Goal: Information Seeking & Learning: Learn about a topic

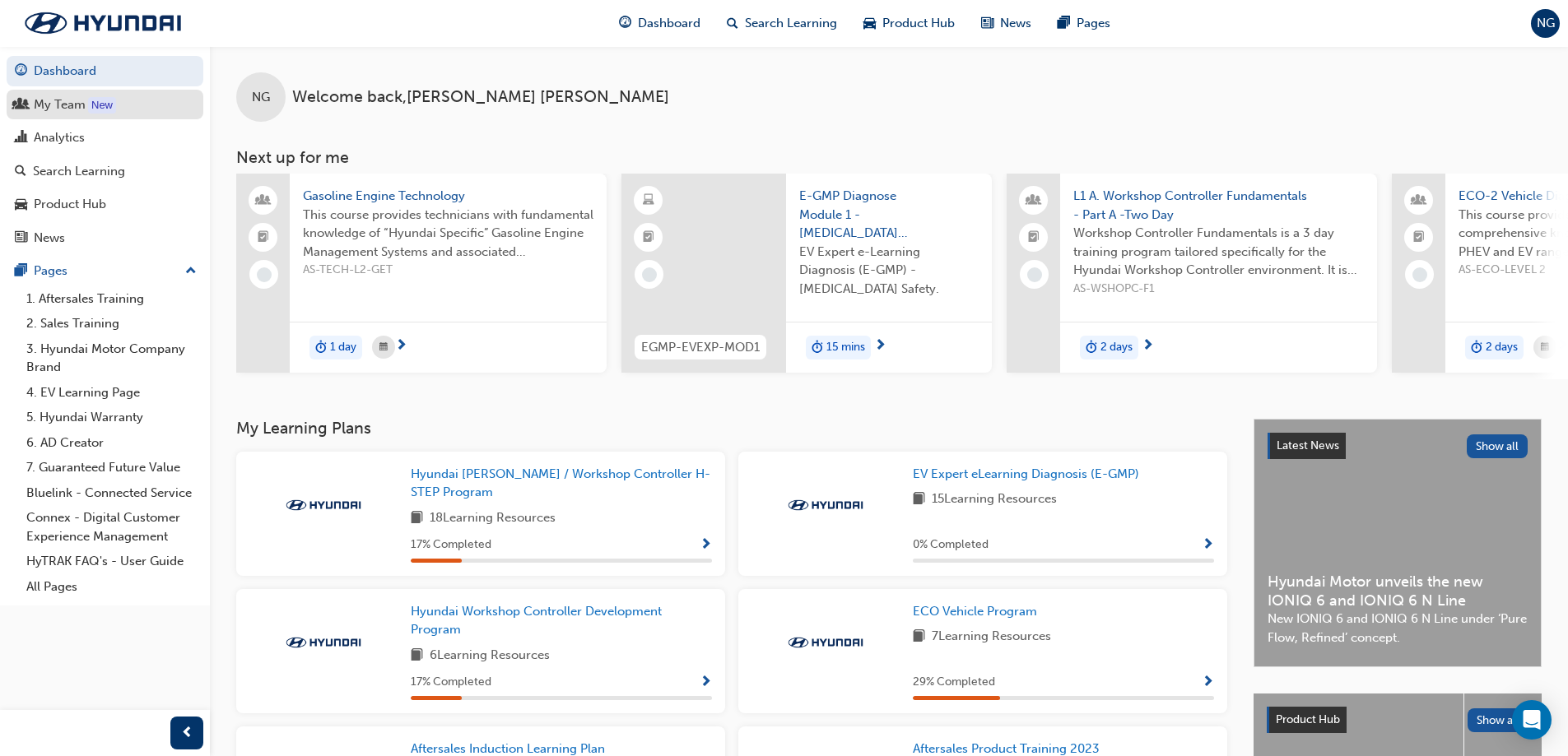
click at [64, 98] on div "My Team" at bounding box center [60, 105] width 52 height 19
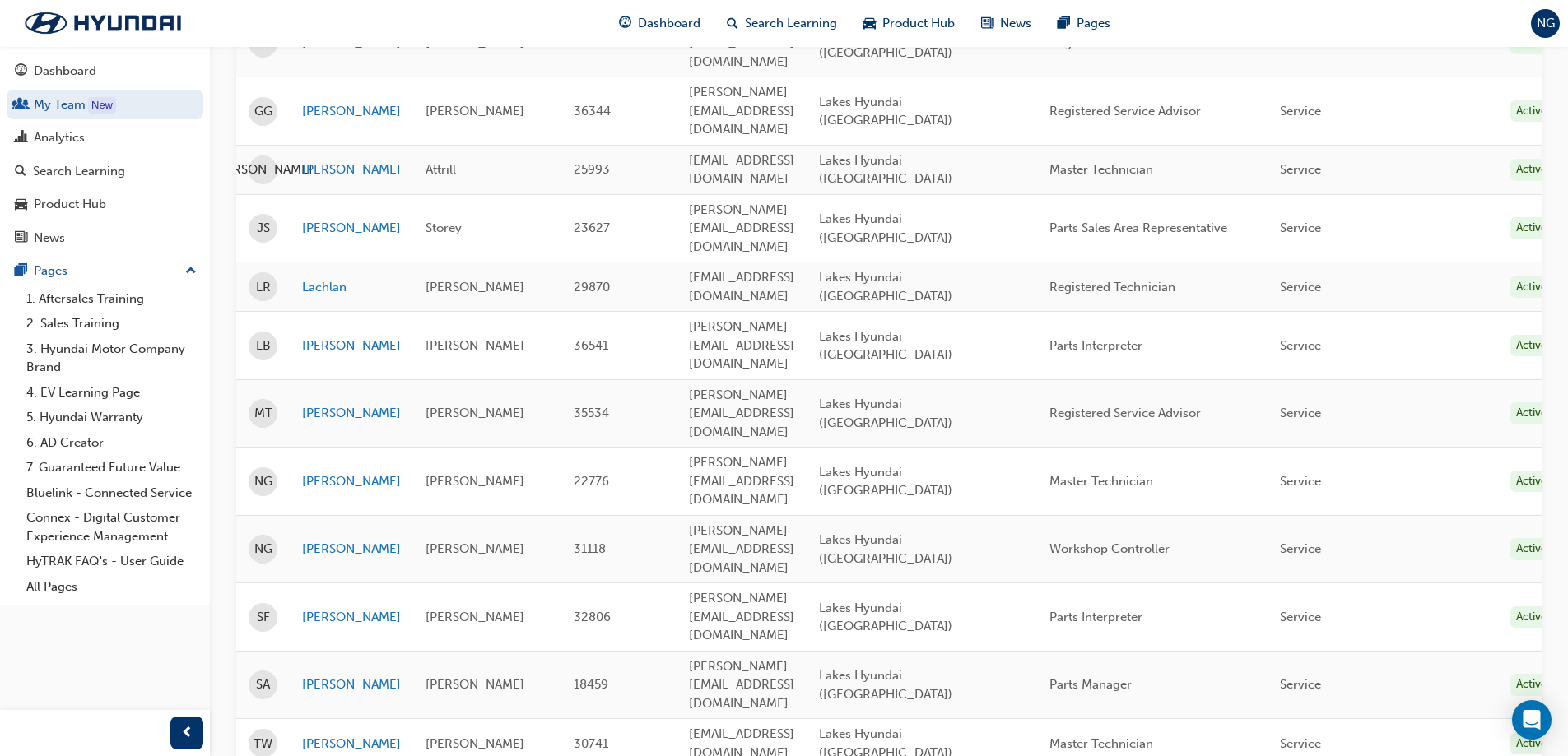
scroll to position [458, 0]
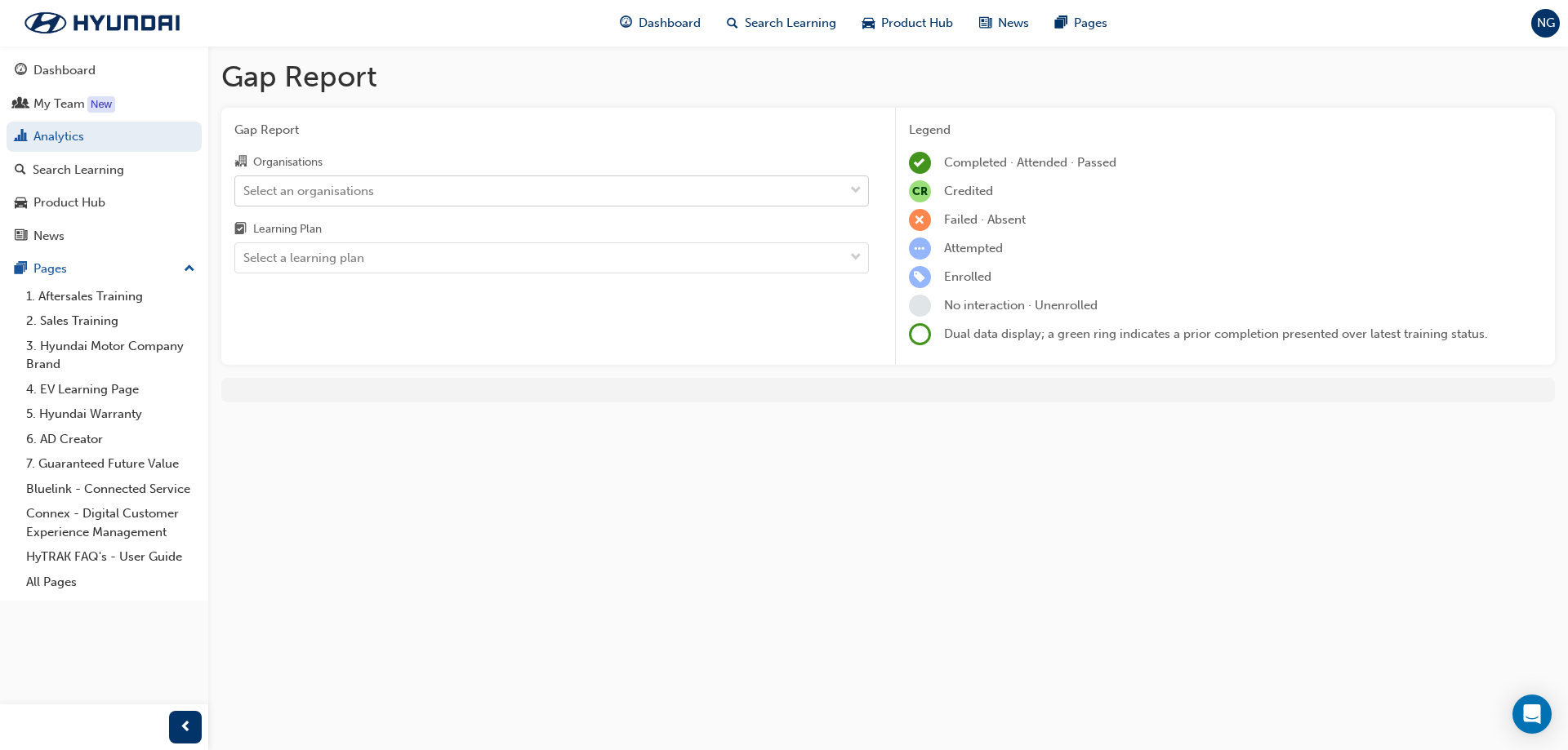
click at [850, 188] on span "down-icon" at bounding box center [856, 190] width 11 height 21
click at [245, 188] on input "Organisations Select an organisations" at bounding box center [244, 189] width 2 height 14
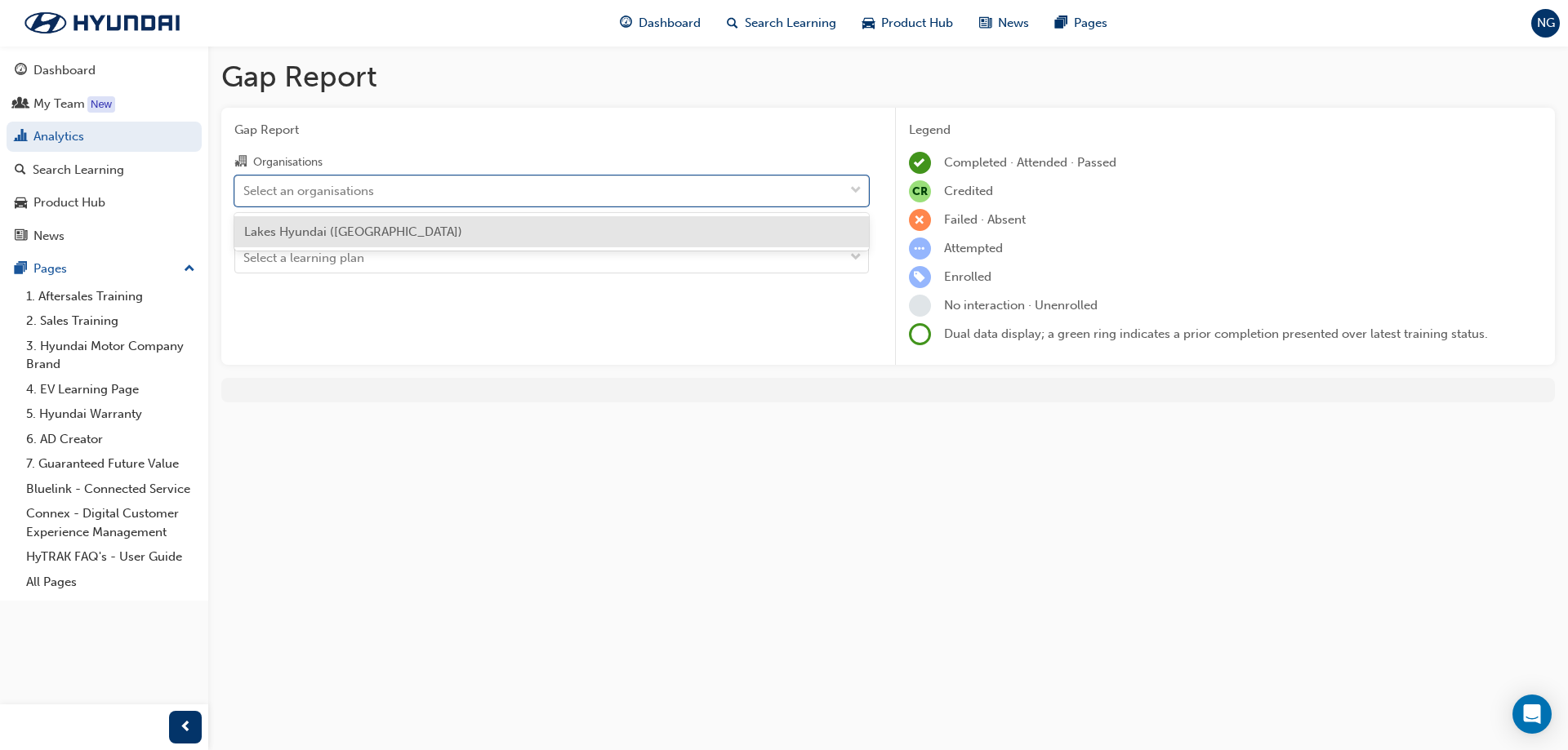
click at [392, 229] on span "Lakes Hyundai ([GEOGRAPHIC_DATA])" at bounding box center [353, 232] width 218 height 15
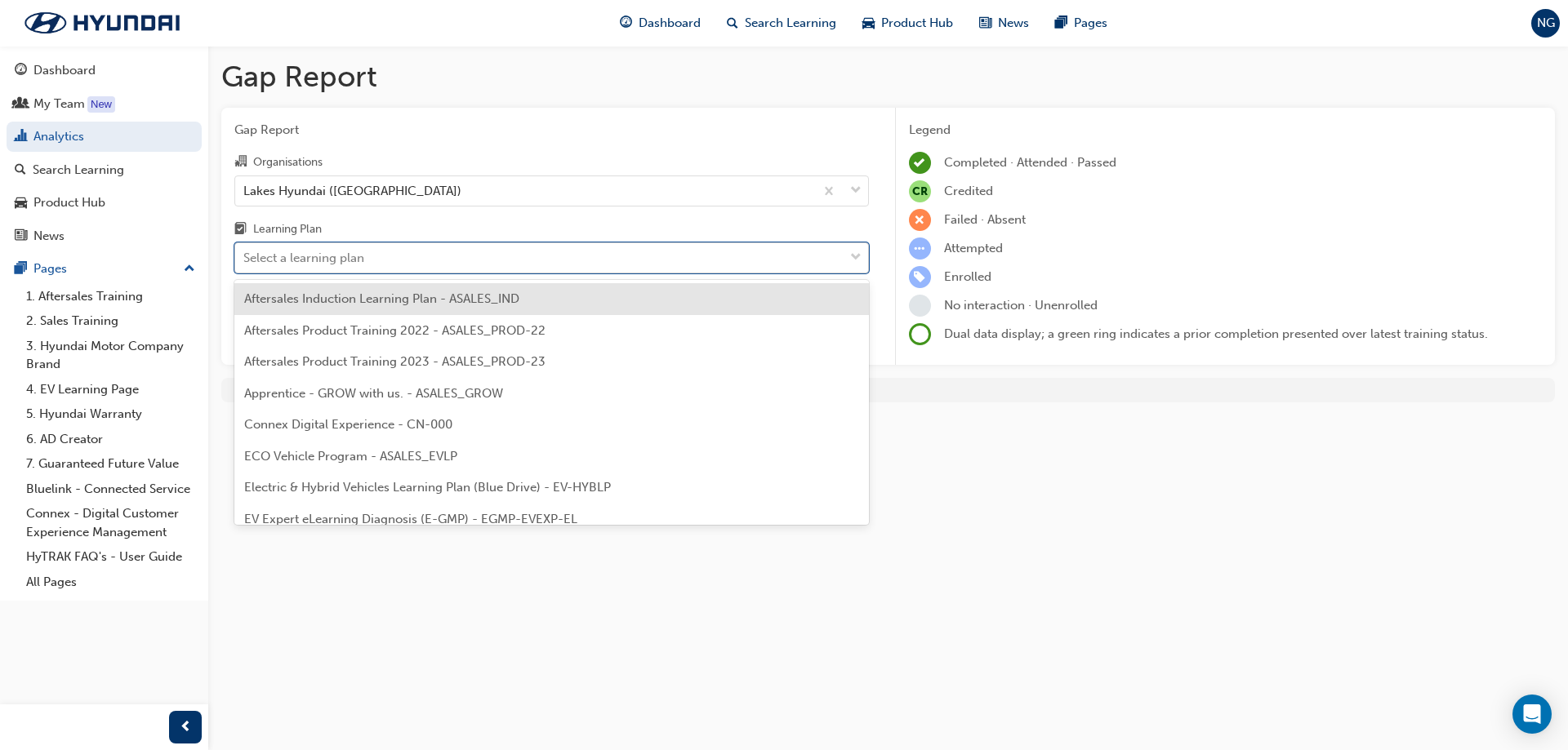
click at [620, 252] on div "Select a learning plan" at bounding box center [540, 258] width 609 height 29
click at [245, 252] on input "Learning Plan option Aftersales Induction Learning Plan - ASALES_IND focused, 1…" at bounding box center [244, 257] width 2 height 14
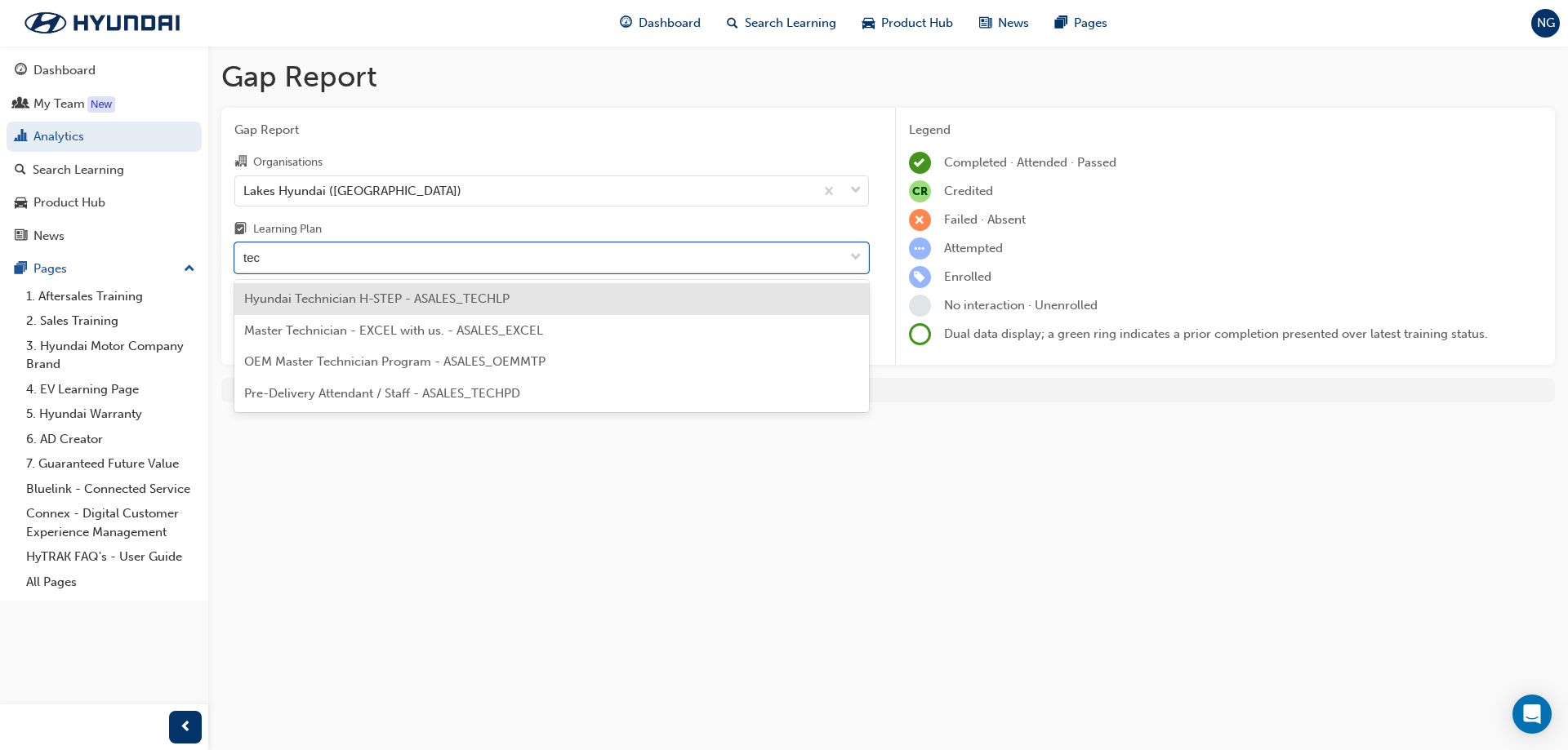
type input "tech"
click at [476, 300] on span "Hyundai Technician H-STEP - ASALES_TECHLP" at bounding box center [376, 299] width 265 height 15
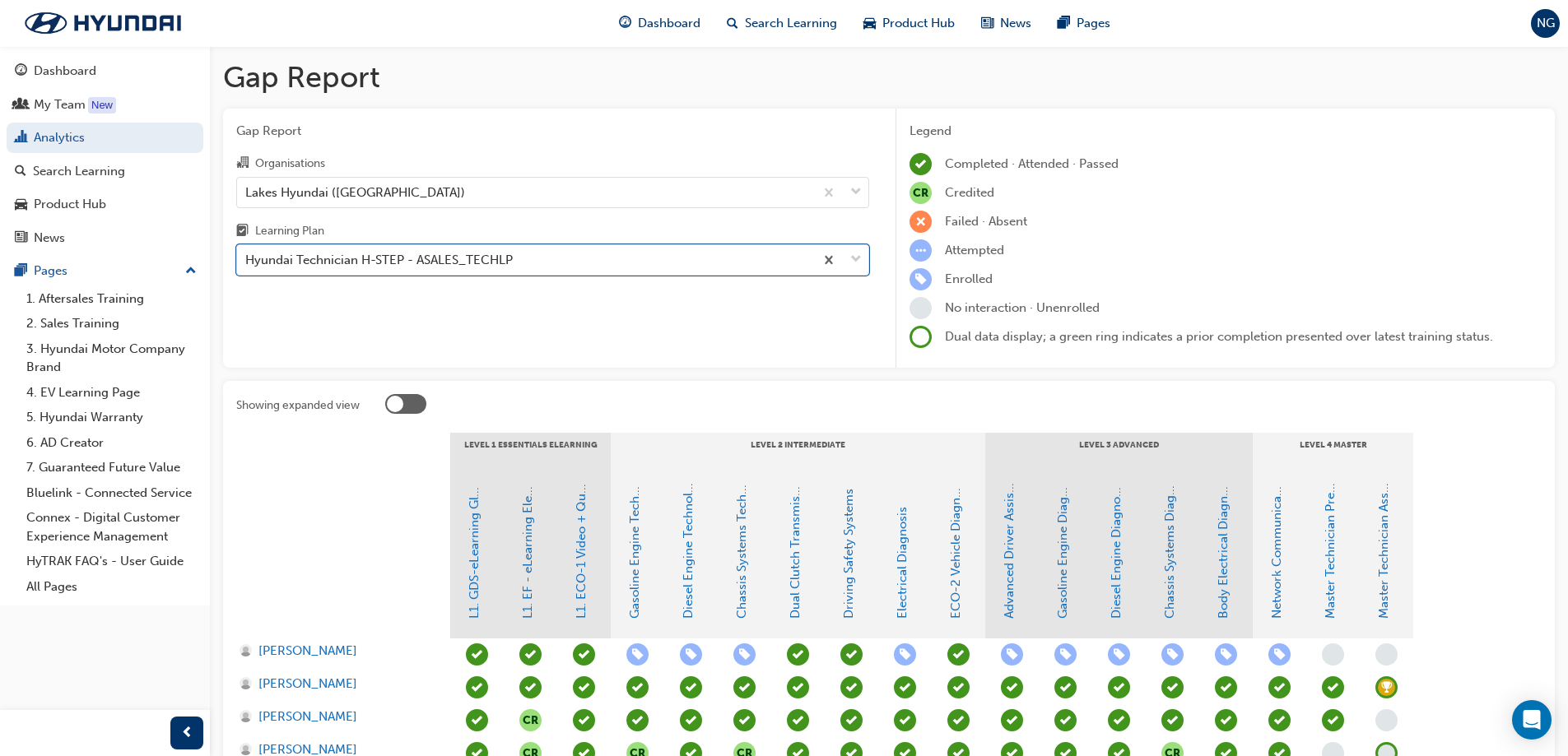
scroll to position [165, 0]
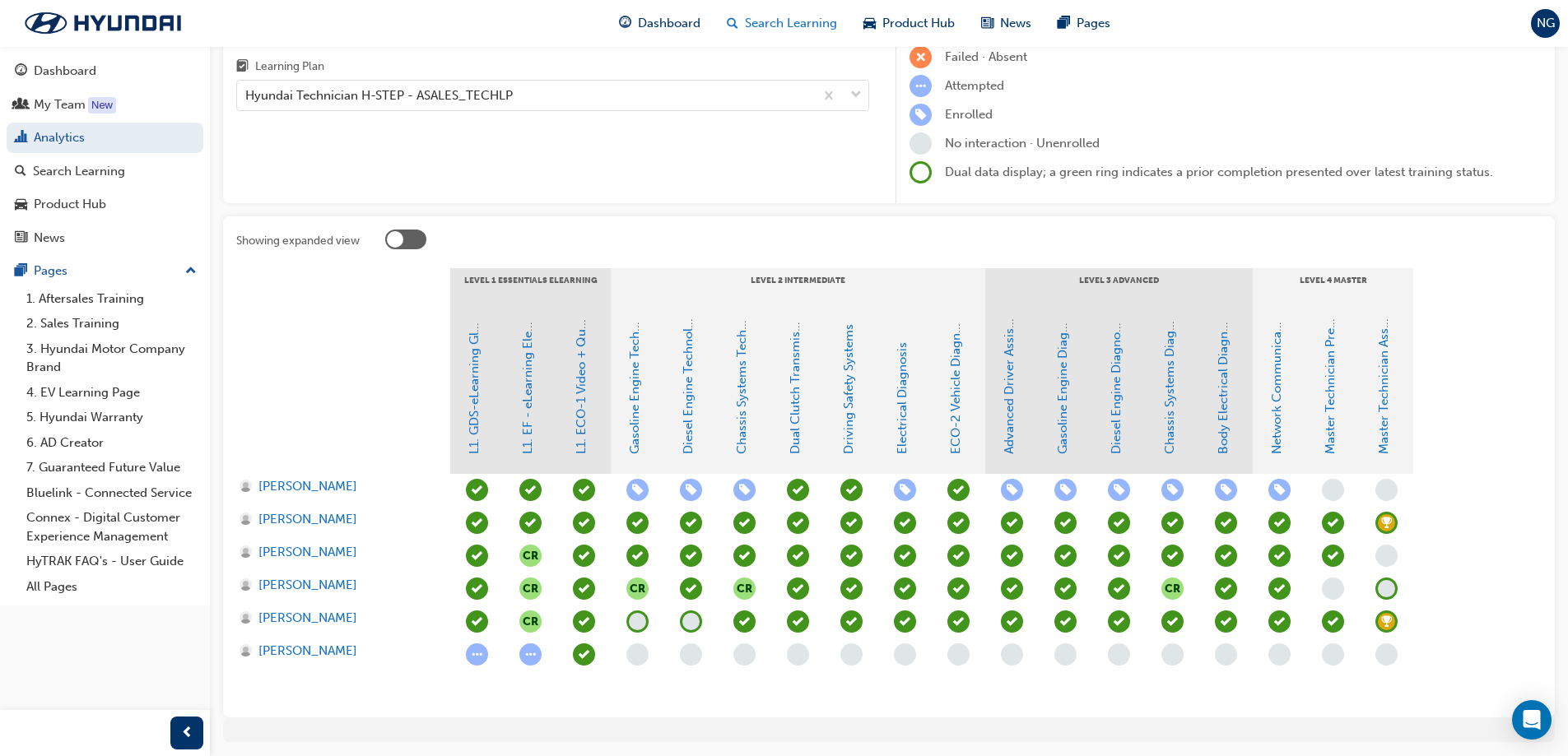
click at [785, 22] on span "Search Learning" at bounding box center [791, 23] width 92 height 19
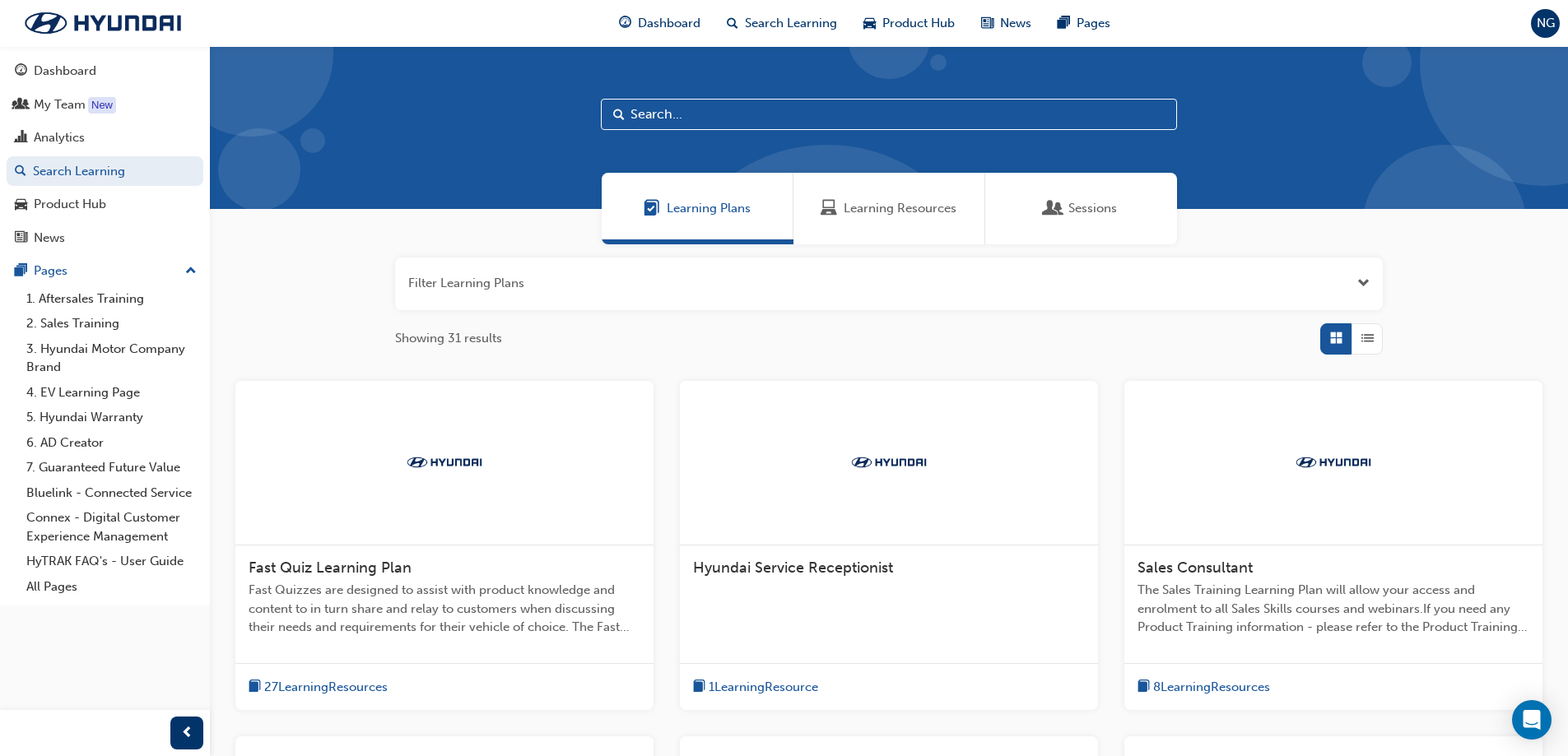
click at [1116, 219] on div "Sessions" at bounding box center [1081, 209] width 192 height 72
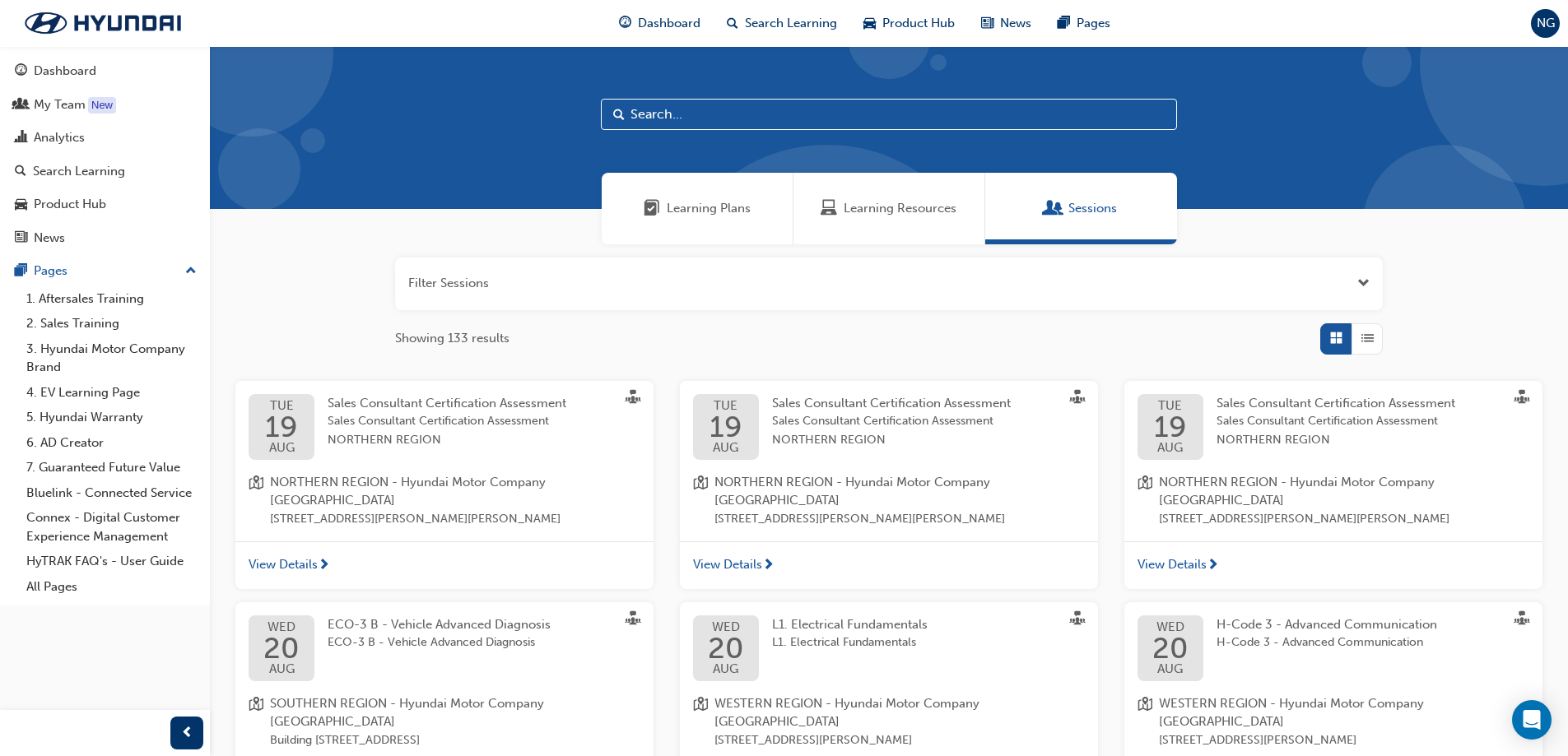
click at [872, 115] on input "text" at bounding box center [888, 115] width 576 height 32
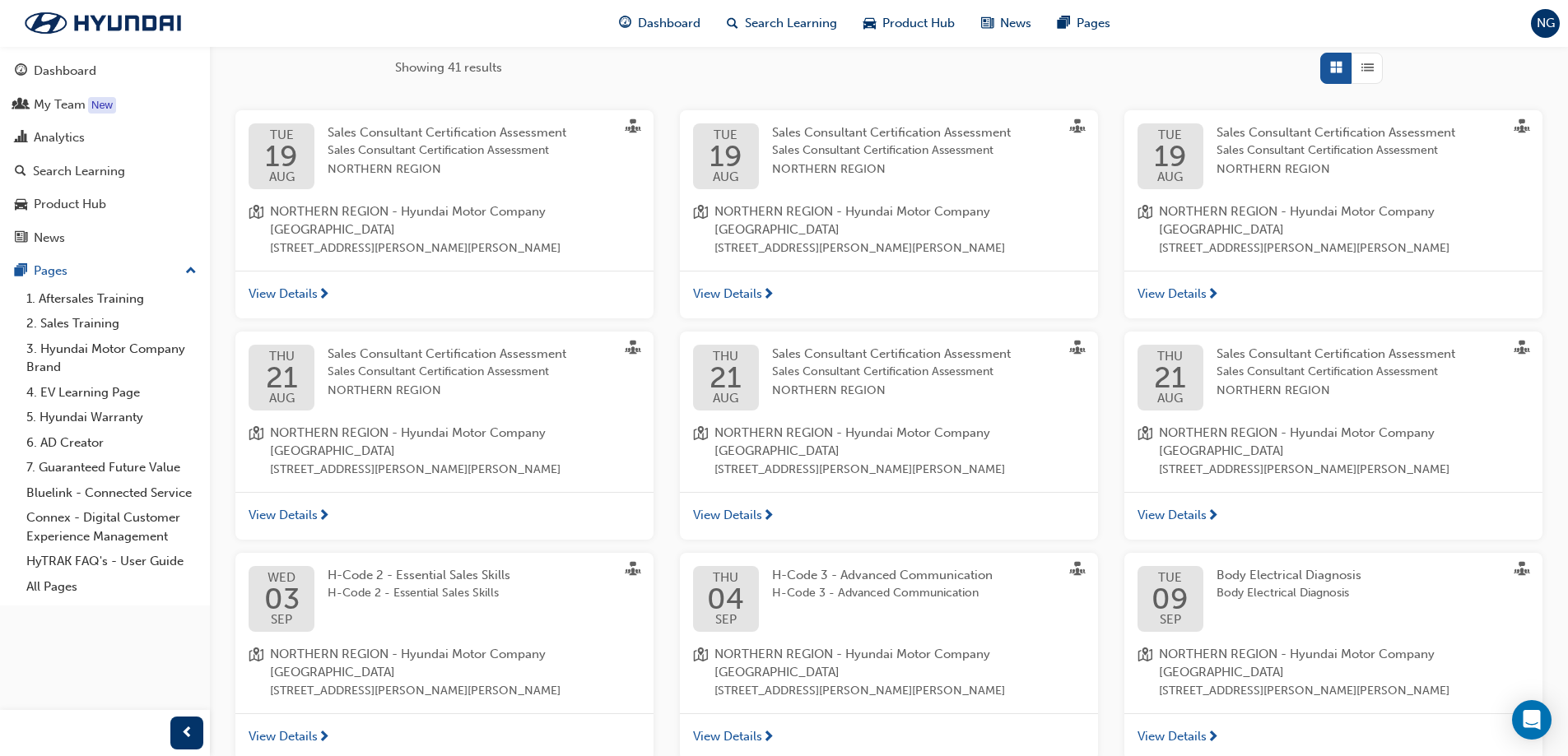
scroll to position [313, 0]
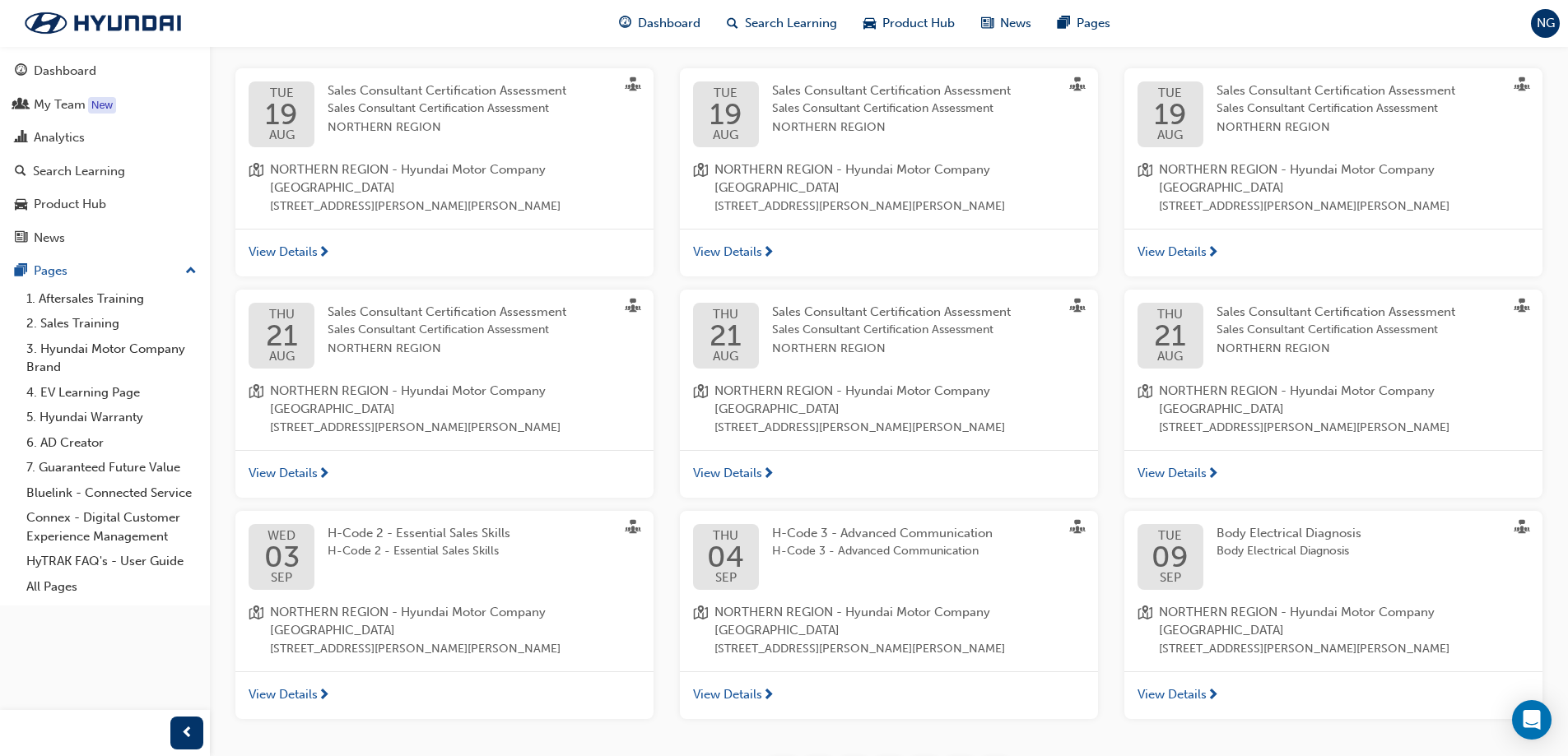
type input "nort"
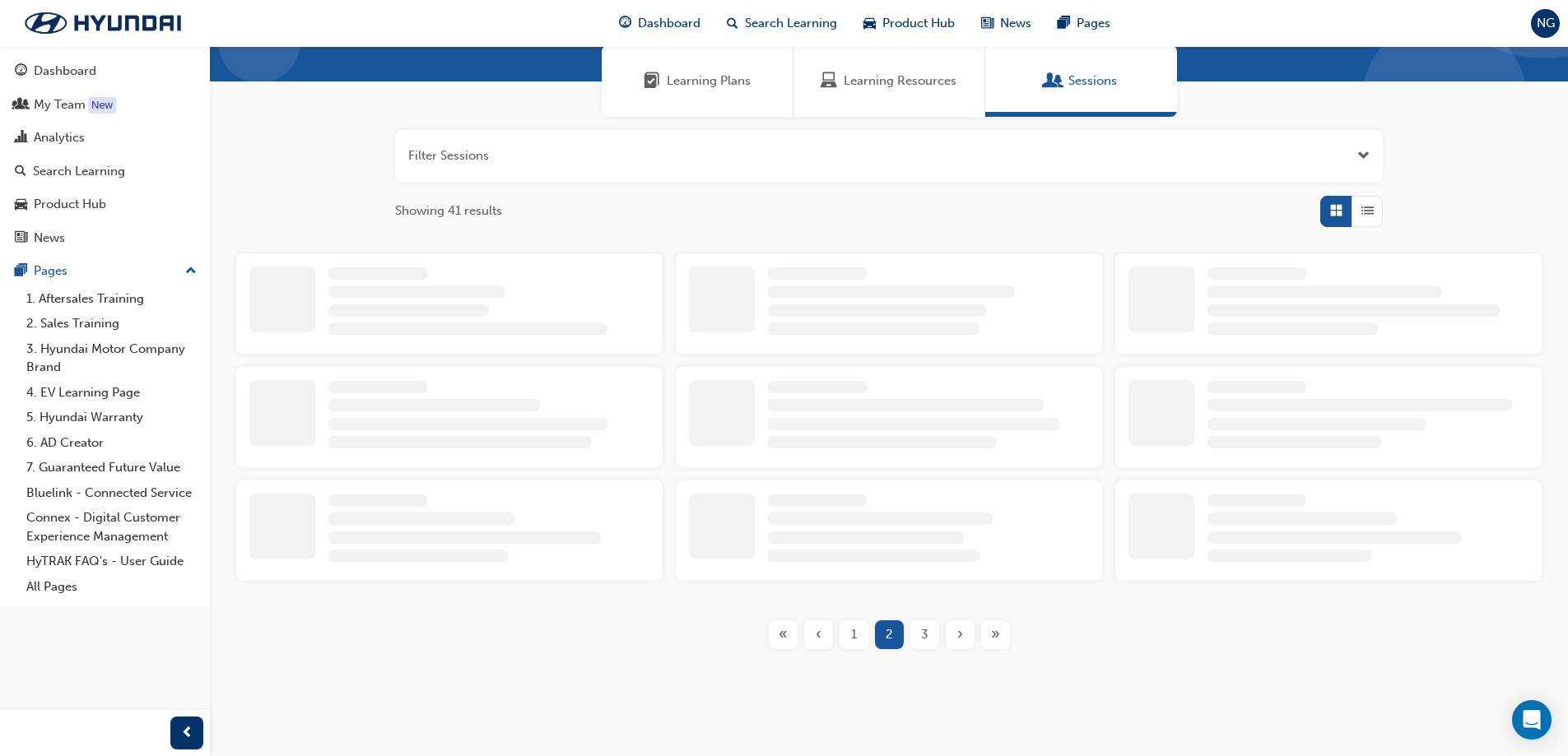
scroll to position [313, 0]
